Goal: Task Accomplishment & Management: Use online tool/utility

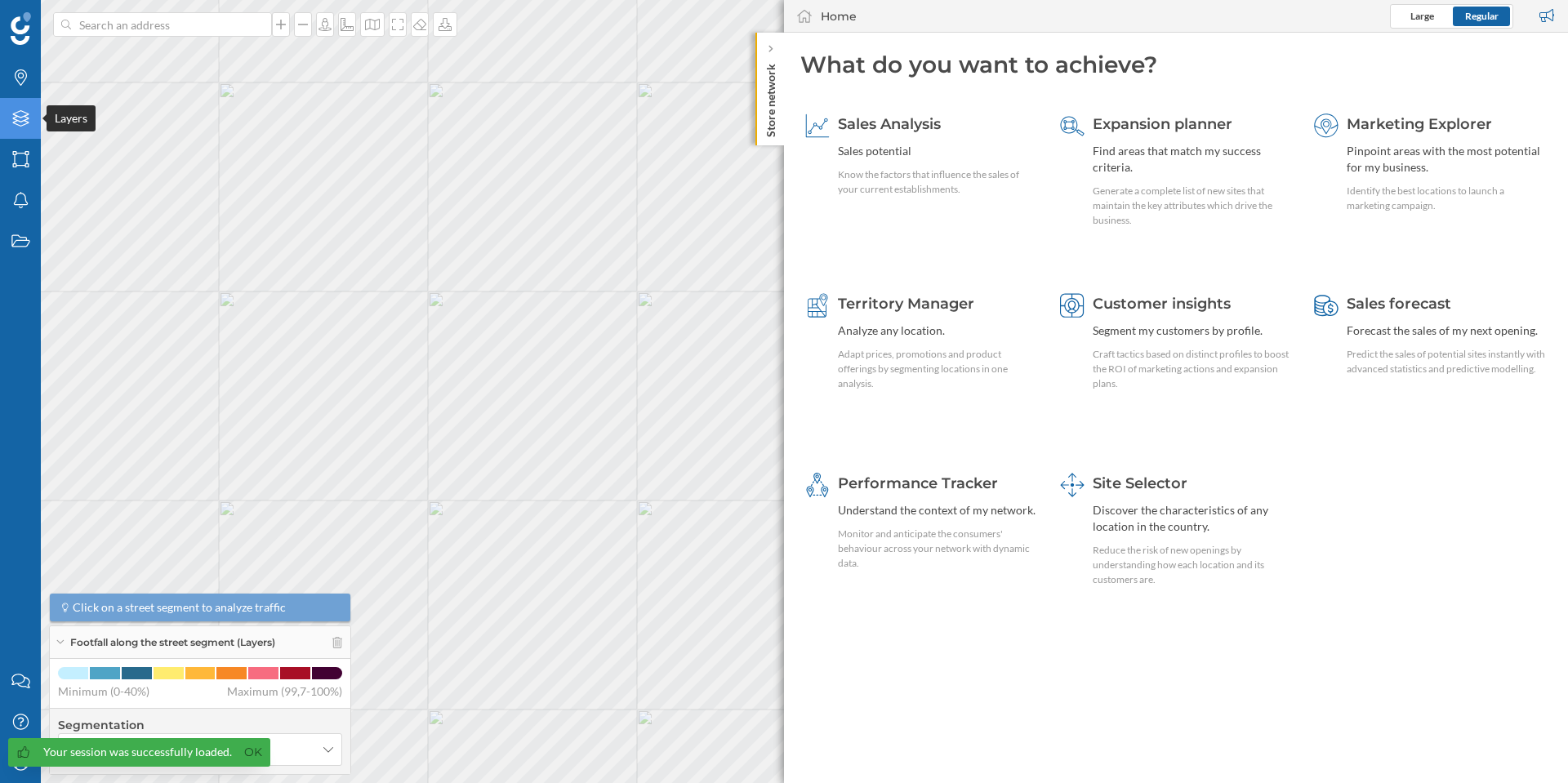
click at [22, 132] on div "Layers" at bounding box center [20, 118] width 41 height 41
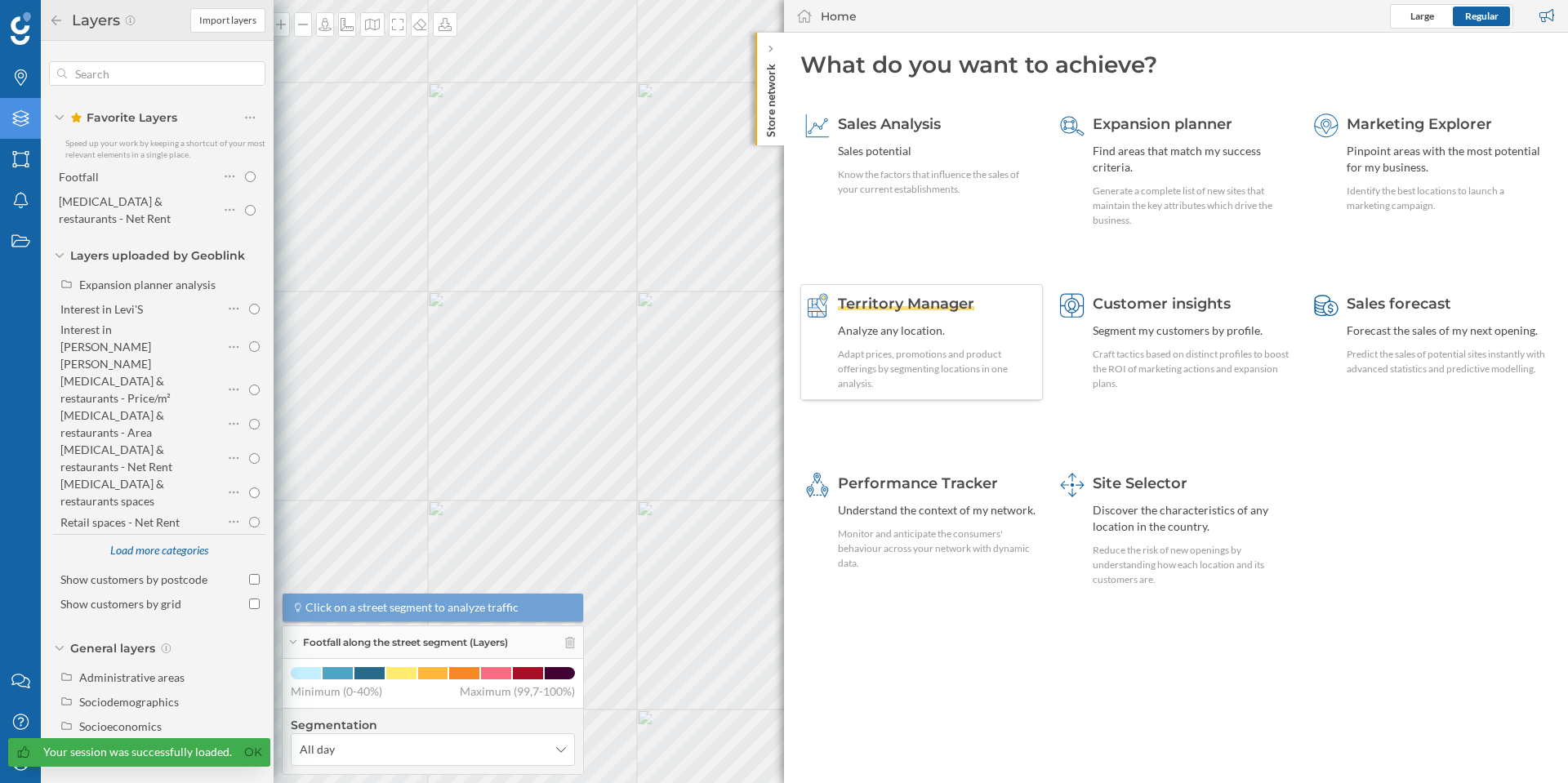
click at [878, 305] on span "Territory Manager" at bounding box center [906, 303] width 136 height 18
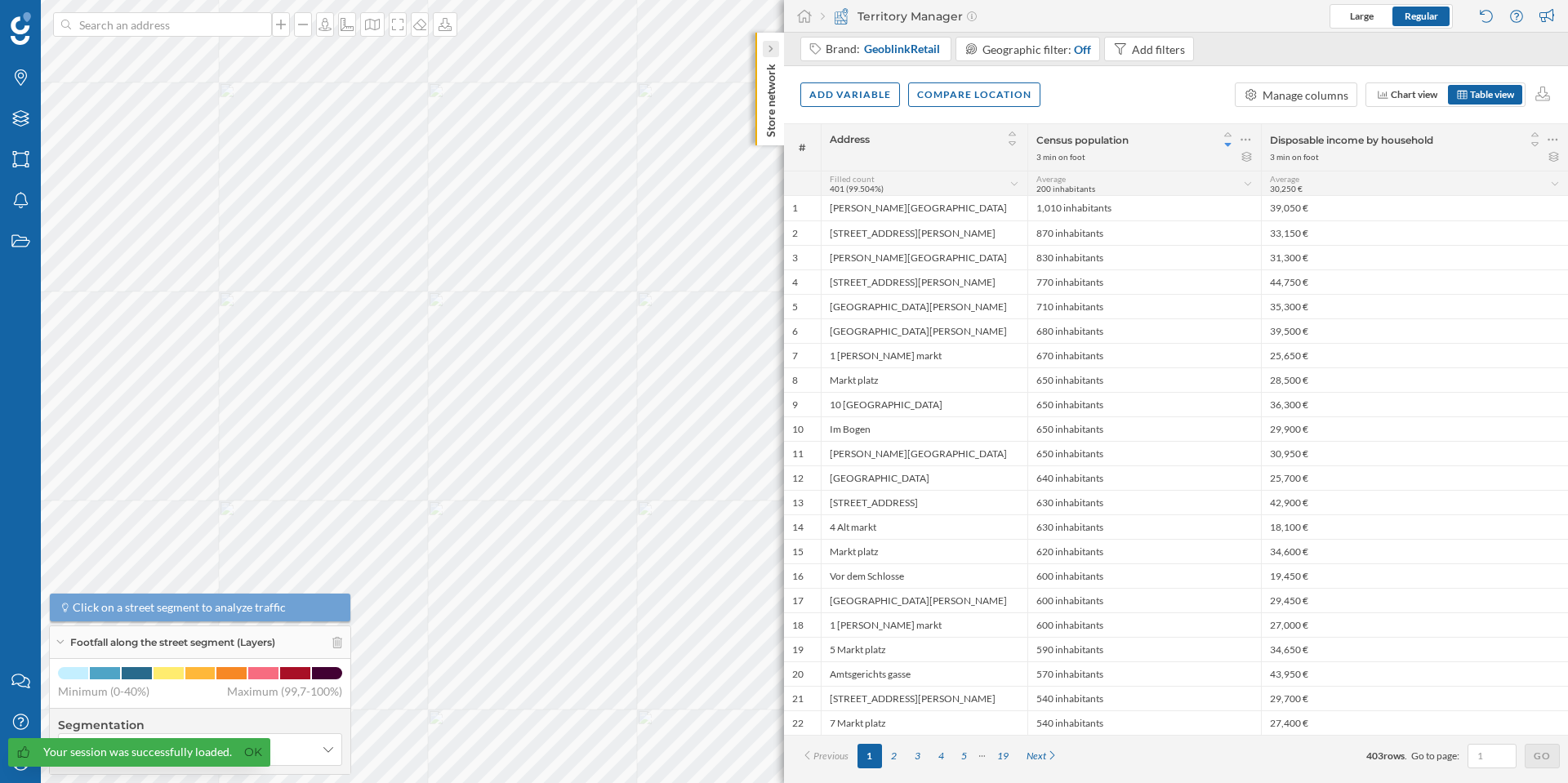
click at [775, 52] on div at bounding box center [770, 48] width 16 height 16
